Goal: Find specific page/section: Find specific page/section

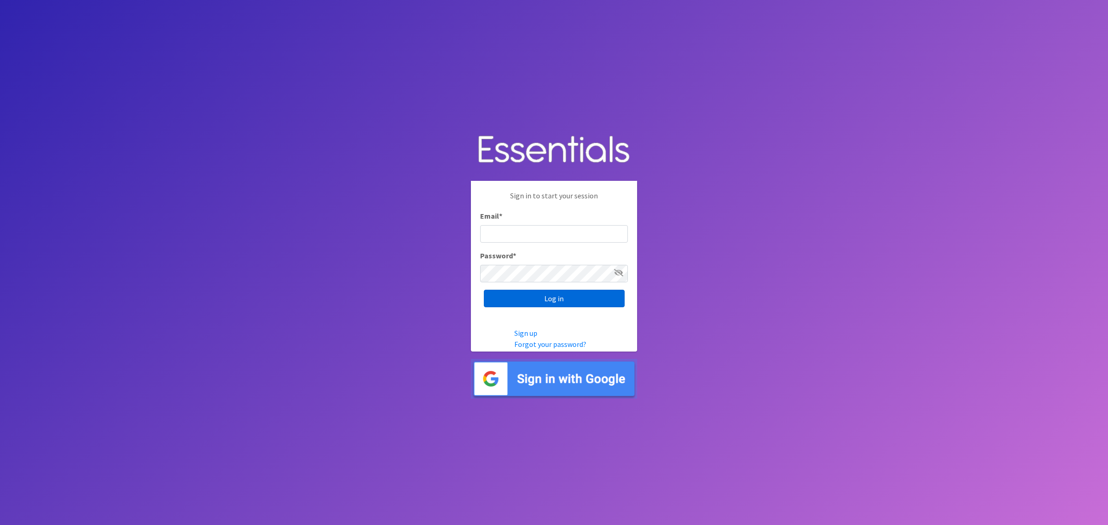
type input "[PERSON_NAME][EMAIL_ADDRESS][DOMAIN_NAME]"
click at [560, 294] on input "Log in" at bounding box center [554, 299] width 141 height 18
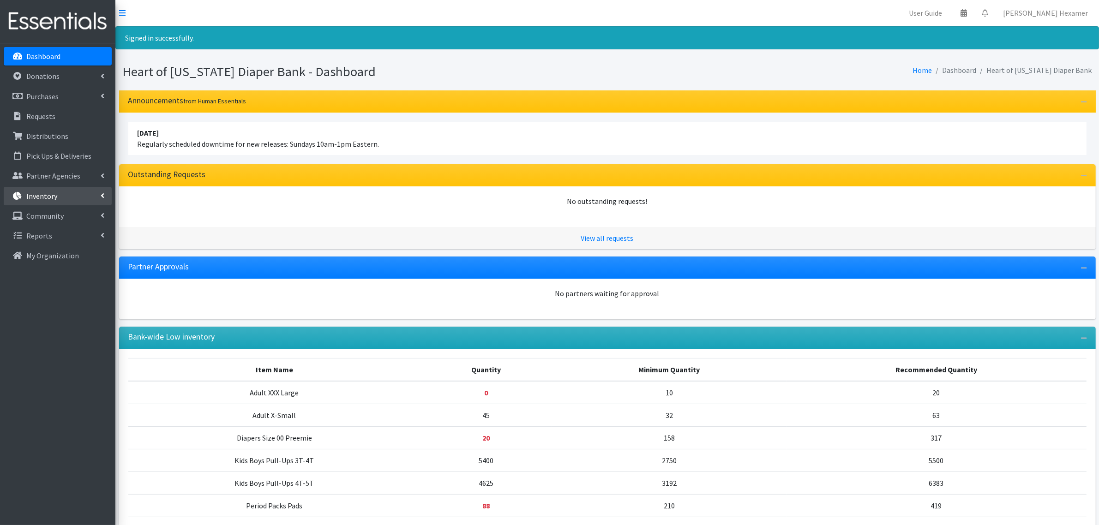
click at [66, 194] on link "Inventory" at bounding box center [58, 196] width 108 height 18
click at [61, 199] on link "Inventory" at bounding box center [58, 196] width 108 height 18
click at [65, 192] on link "Inventory" at bounding box center [58, 196] width 108 height 18
click at [70, 214] on link "Items & Inventory" at bounding box center [58, 216] width 108 height 18
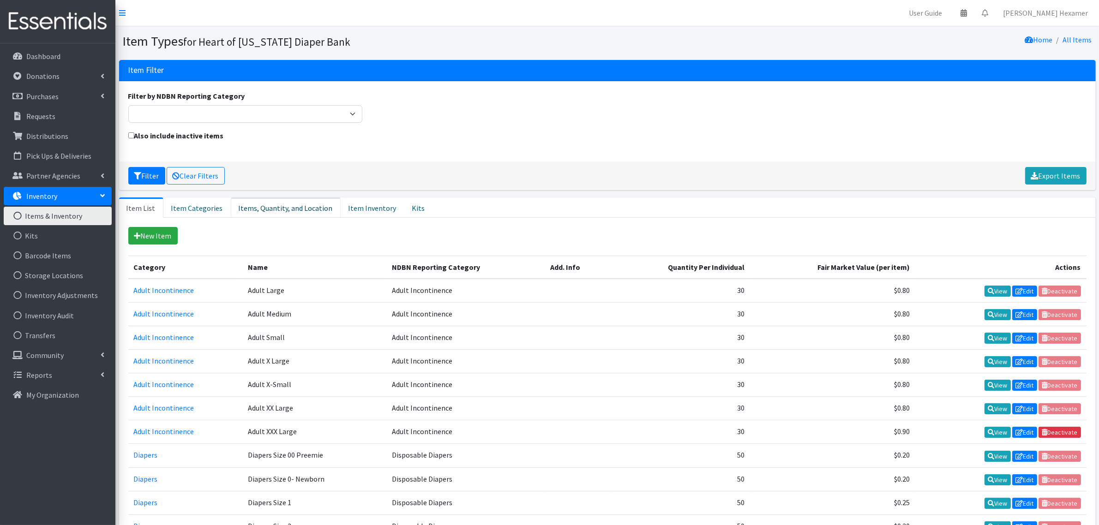
click at [291, 212] on link "Items, Quantity, and Location" at bounding box center [286, 208] width 110 height 20
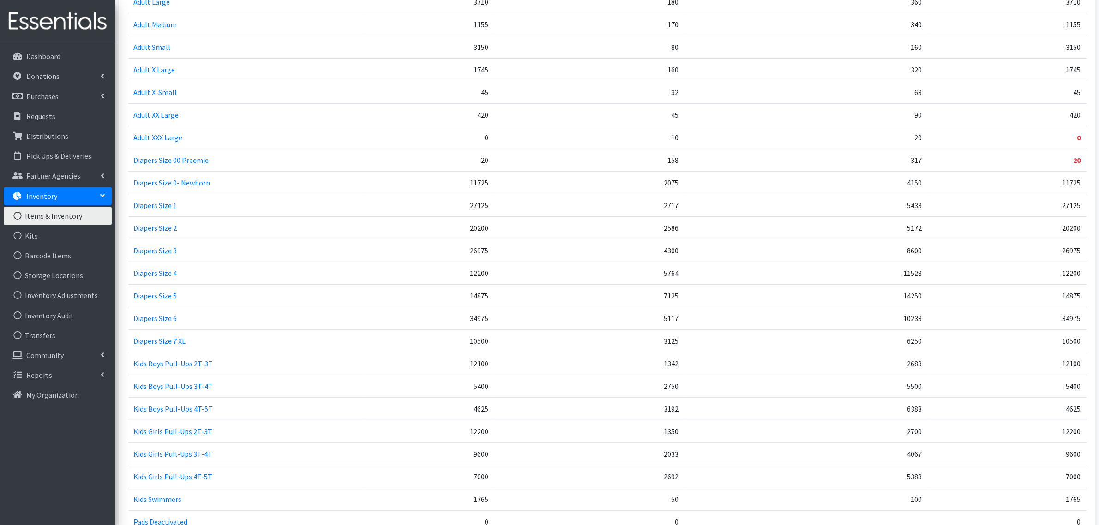
scroll to position [346, 0]
